Goal: Task Accomplishment & Management: Use online tool/utility

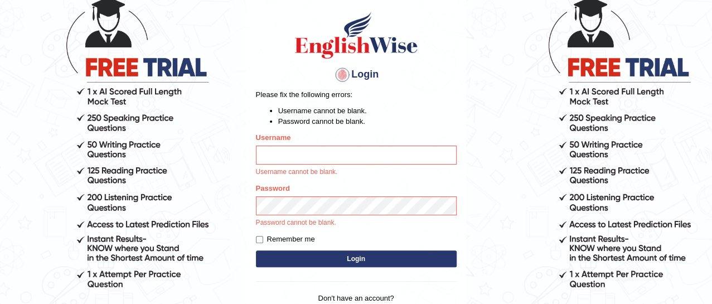
scroll to position [77, 0]
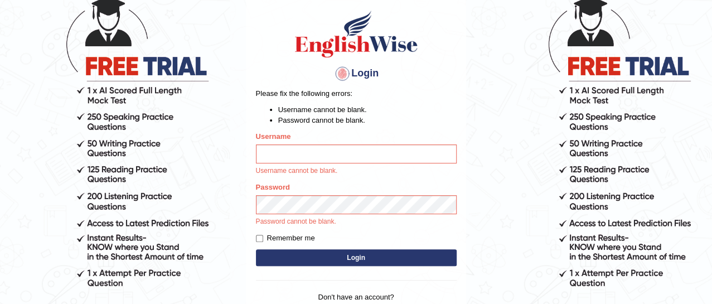
type input "mmr25"
click at [307, 261] on button "Login" at bounding box center [356, 257] width 201 height 17
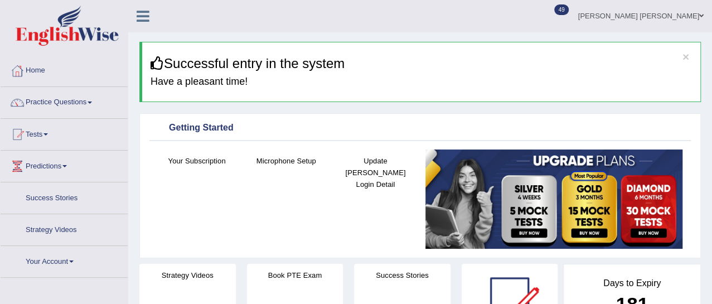
scroll to position [50, 0]
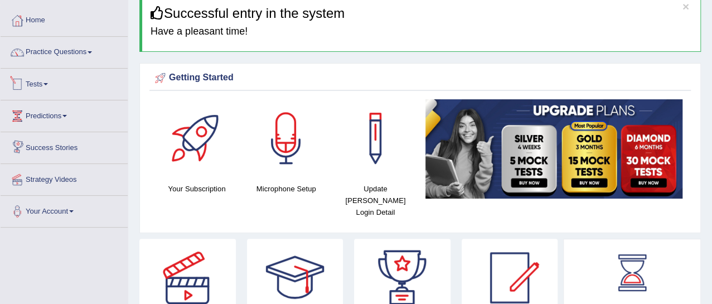
click at [31, 83] on link "Tests" at bounding box center [64, 83] width 127 height 28
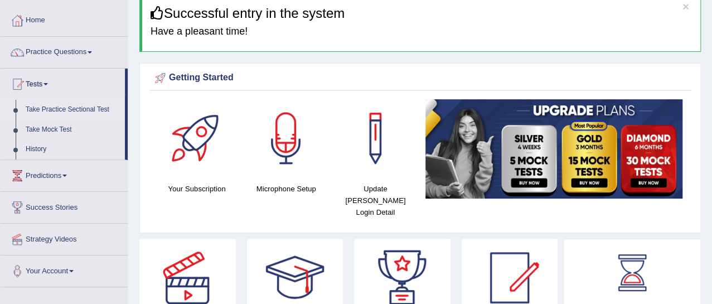
click at [50, 112] on link "Take Practice Sectional Test" at bounding box center [73, 110] width 104 height 20
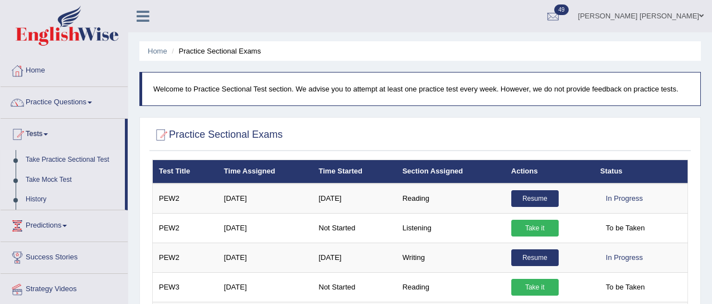
click at [46, 170] on link "Take Mock Test" at bounding box center [73, 180] width 104 height 20
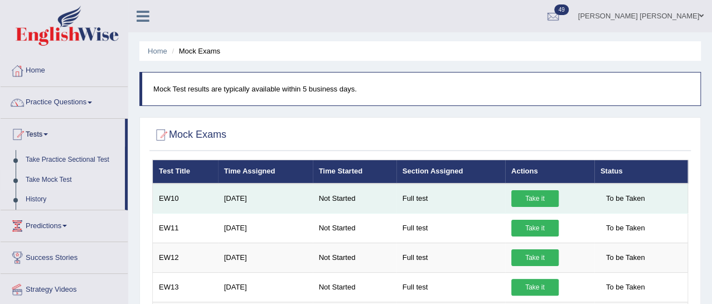
click at [552, 203] on link "Take it" at bounding box center [534, 198] width 47 height 17
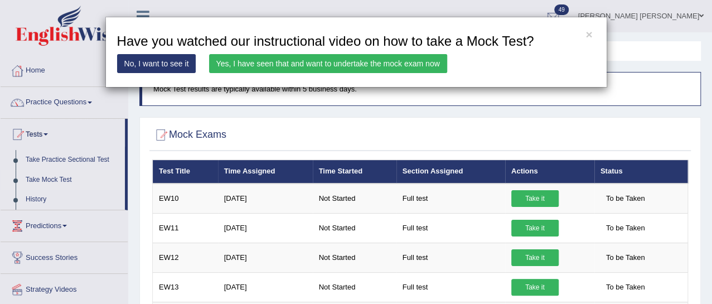
click at [345, 73] on div "× Have you watched our instructional video on how to take a Mock Test? No, I wa…" at bounding box center [355, 52] width 501 height 71
click at [352, 66] on link "Yes, I have seen that and want to undertake the mock exam now" at bounding box center [328, 63] width 238 height 19
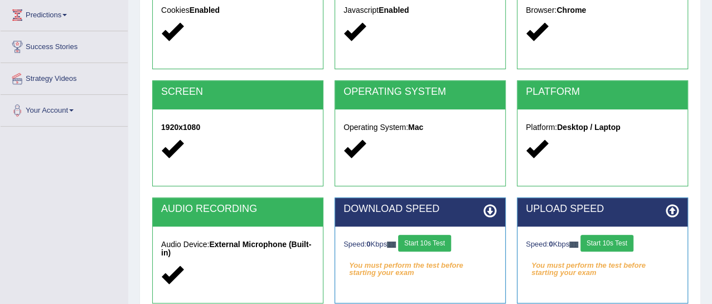
click at [446, 242] on button "Start 10s Test" at bounding box center [424, 243] width 53 height 17
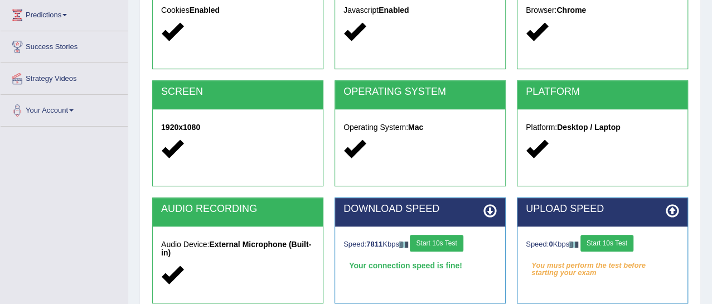
click at [609, 244] on button "Start 10s Test" at bounding box center [606, 243] width 53 height 17
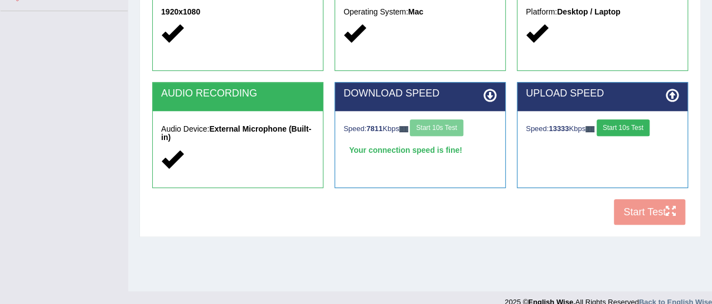
scroll to position [281, 0]
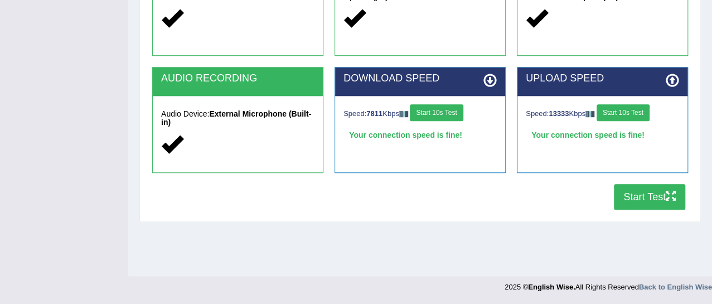
click at [630, 196] on button "Start Test" at bounding box center [648, 197] width 71 height 26
